Goal: Find specific page/section: Find specific page/section

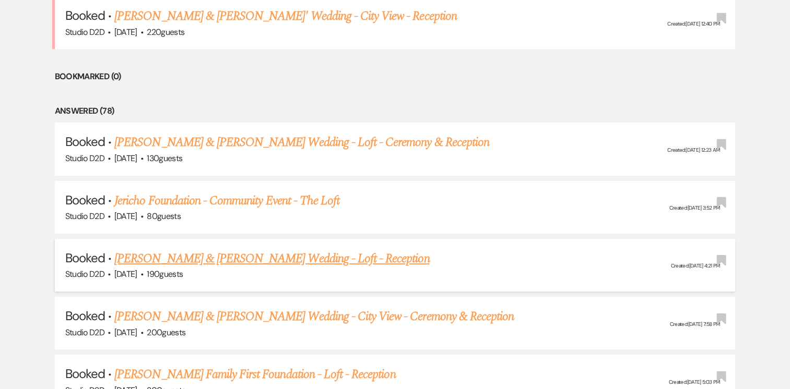
scroll to position [470, 0]
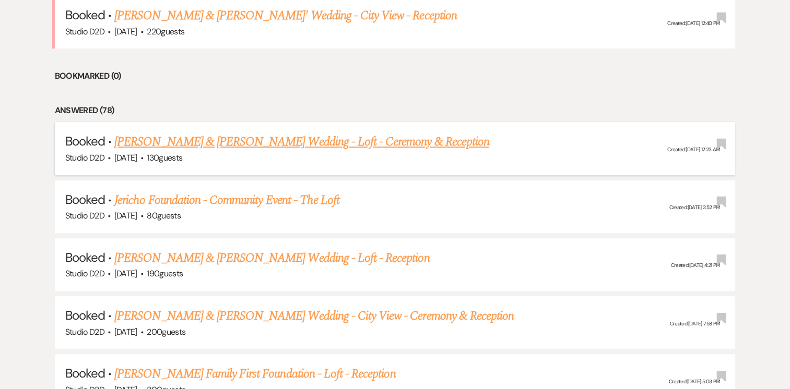
click at [169, 139] on link "[PERSON_NAME] & [PERSON_NAME] Wedding - Loft - Ceremony & Reception" at bounding box center [301, 142] width 375 height 19
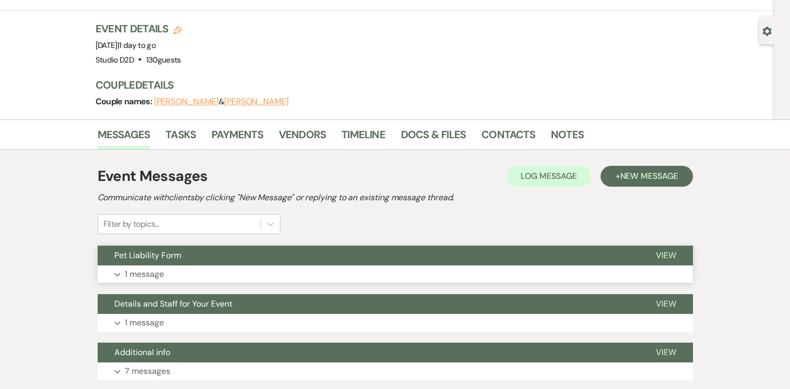
scroll to position [104, 0]
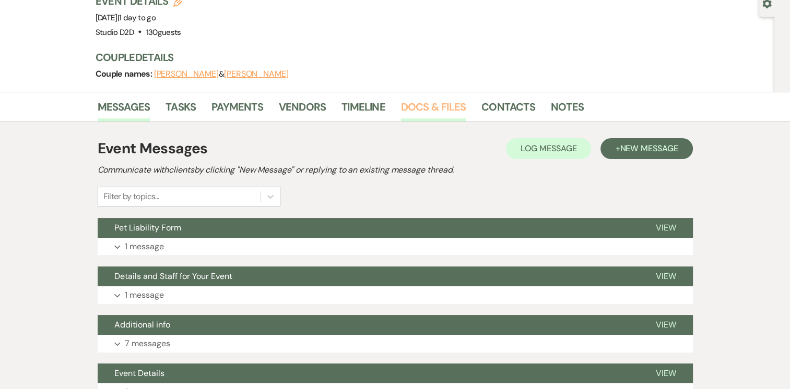
click at [450, 109] on link "Docs & Files" at bounding box center [433, 110] width 65 height 23
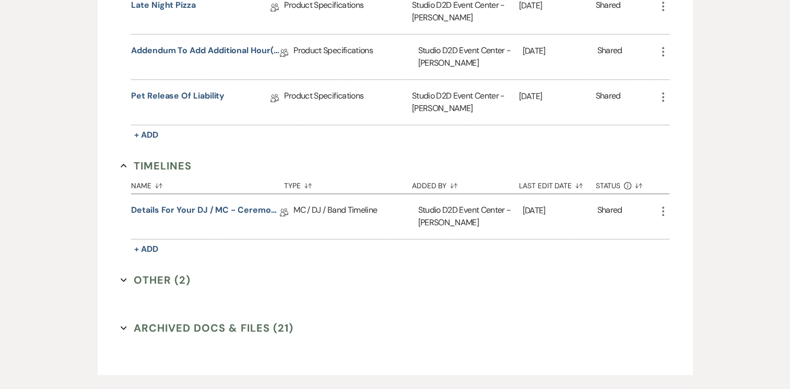
scroll to position [1044, 0]
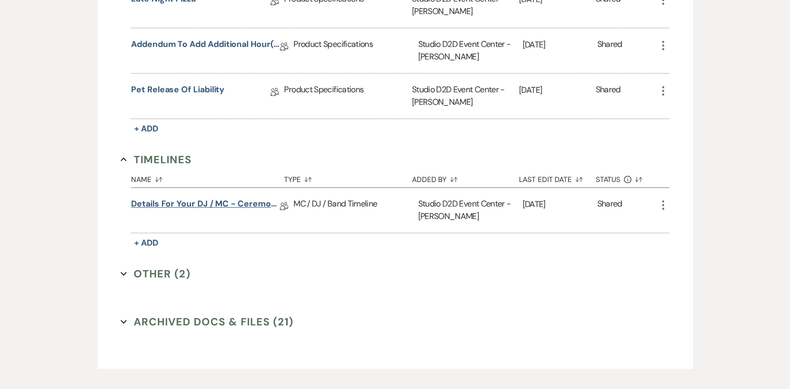
click at [244, 204] on link "Details for your DJ / MC - Ceremony & Reception" at bounding box center [205, 206] width 149 height 16
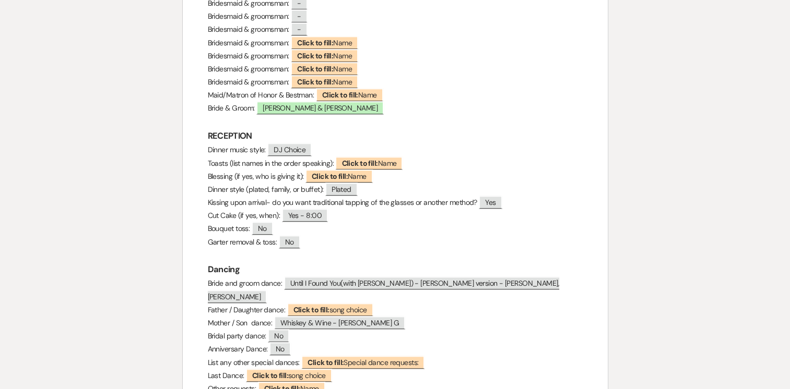
scroll to position [805, 0]
